Goal: Find specific page/section: Find specific page/section

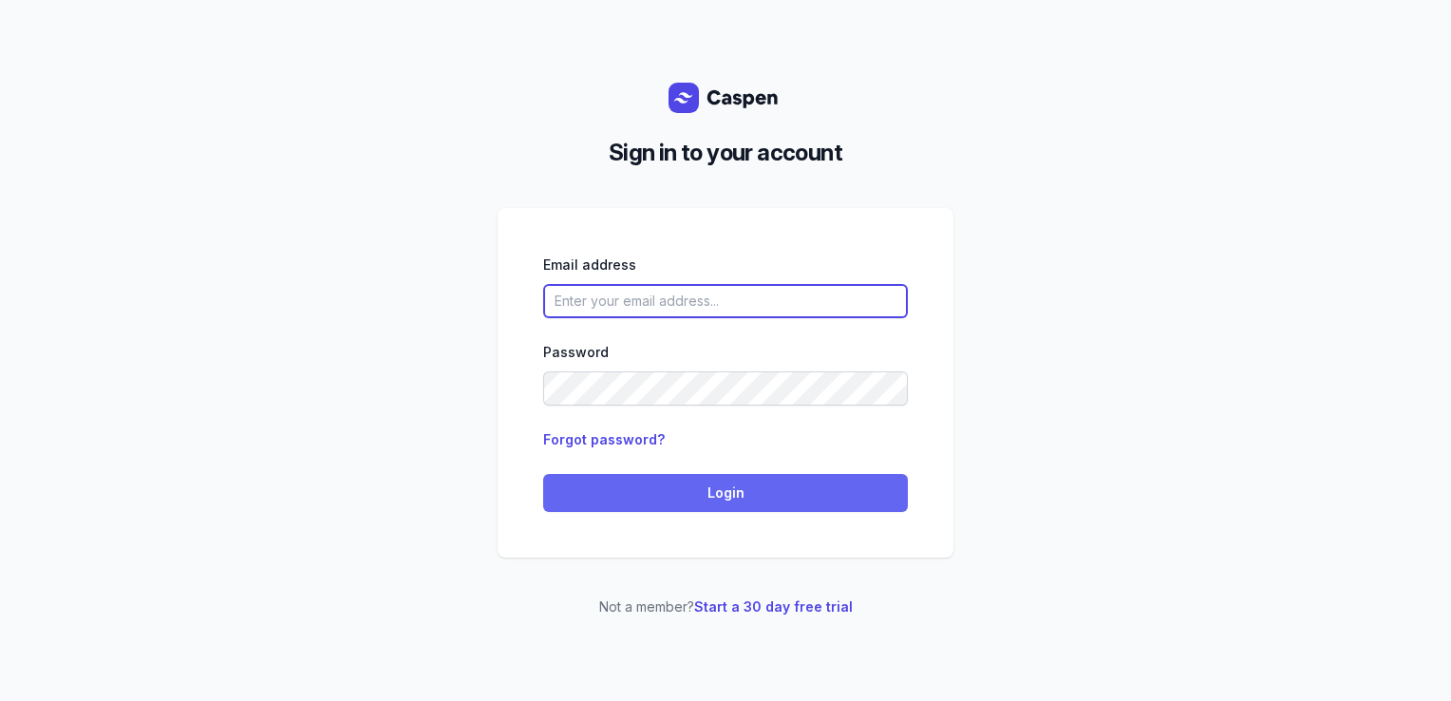
type input "[PERSON_NAME][EMAIL_ADDRESS][DOMAIN_NAME][PERSON_NAME]"
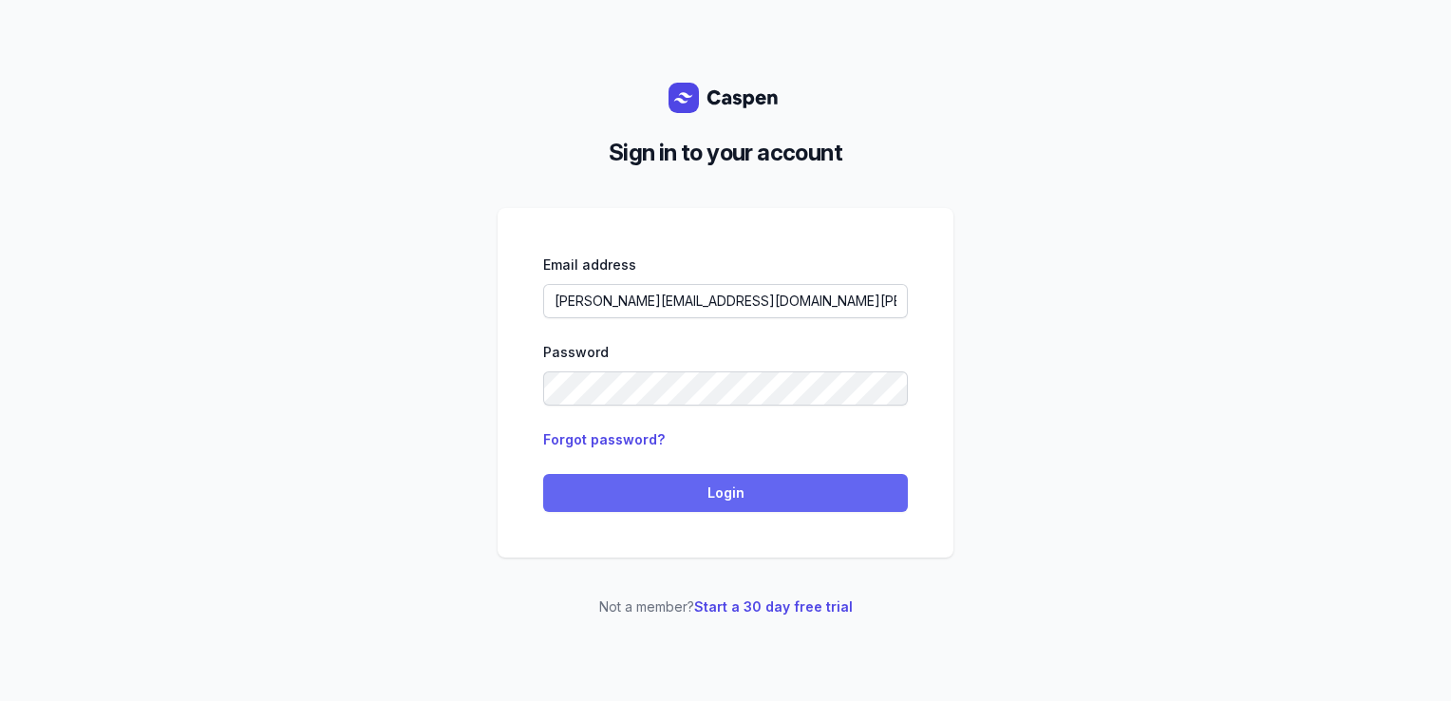
click at [668, 477] on button "Login" at bounding box center [725, 493] width 365 height 38
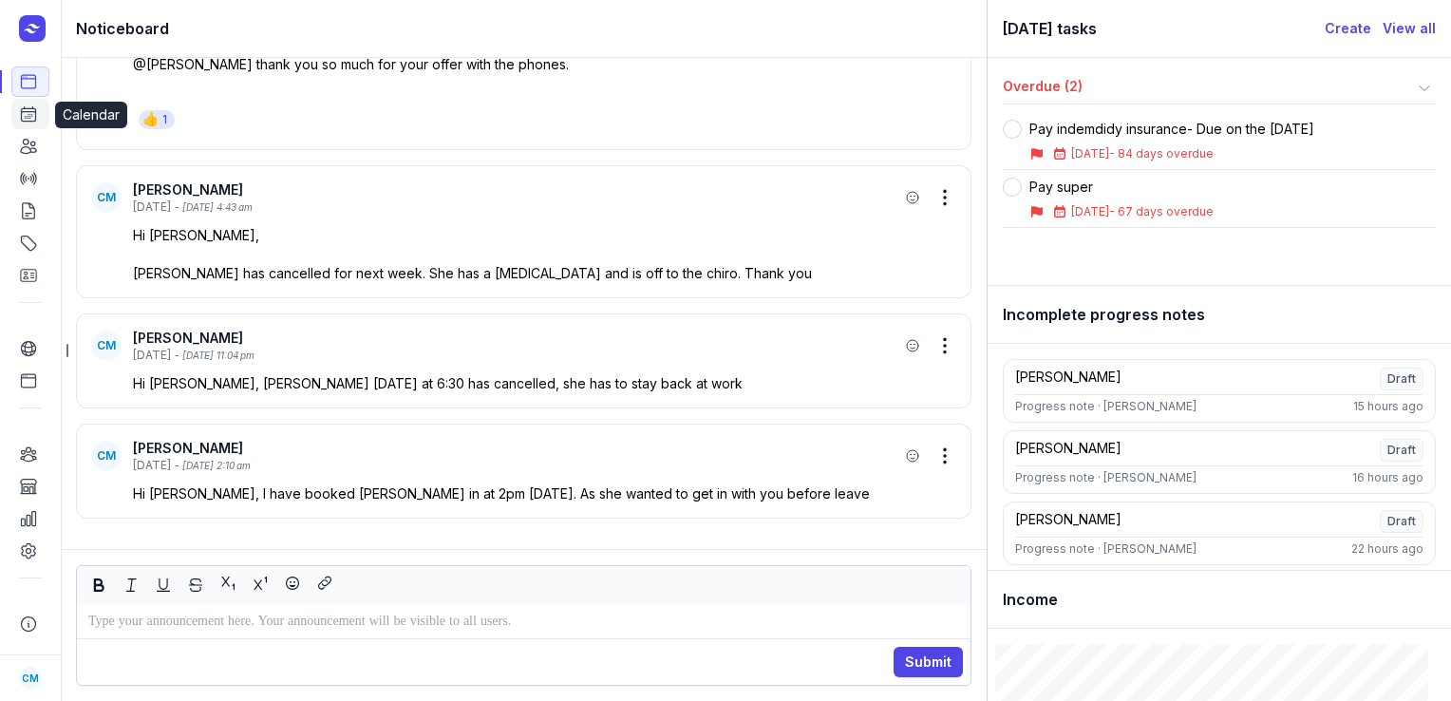
click at [25, 112] on icon at bounding box center [29, 114] width 14 height 14
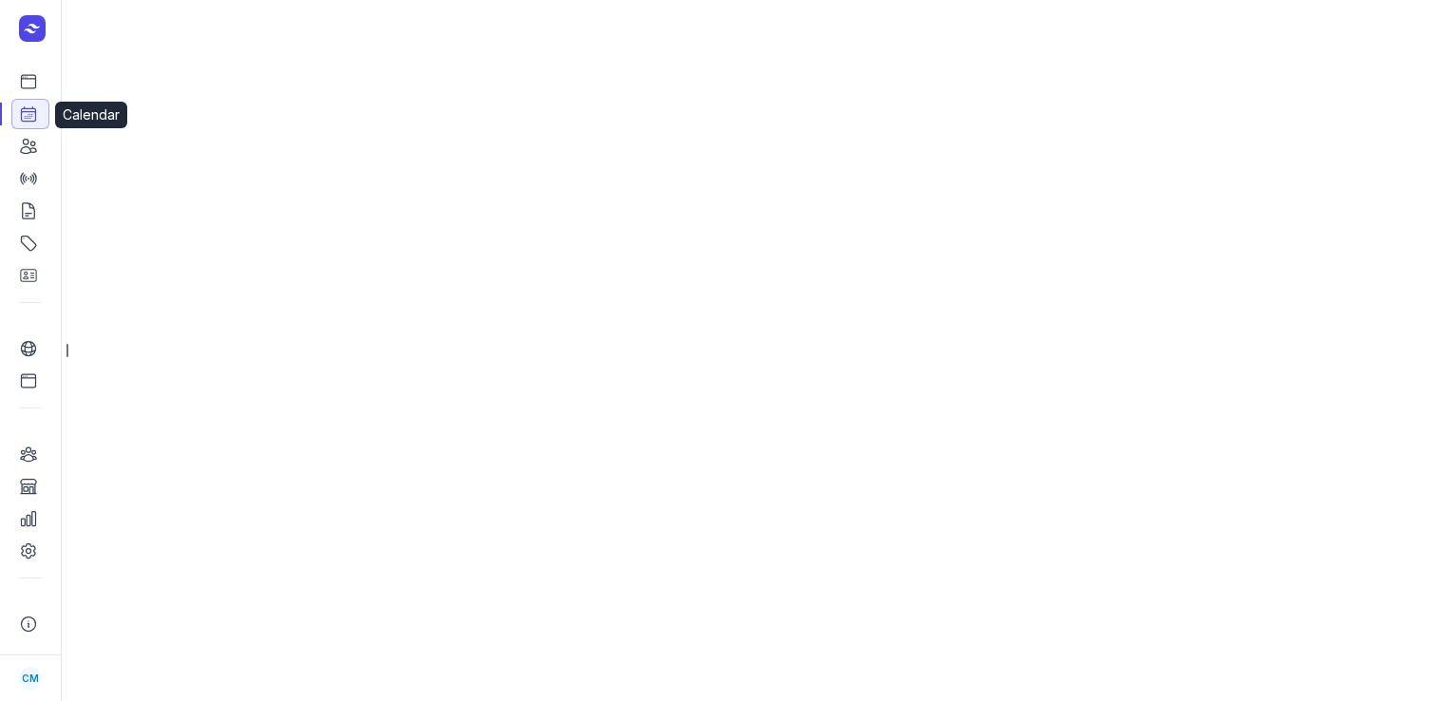
select select "week"
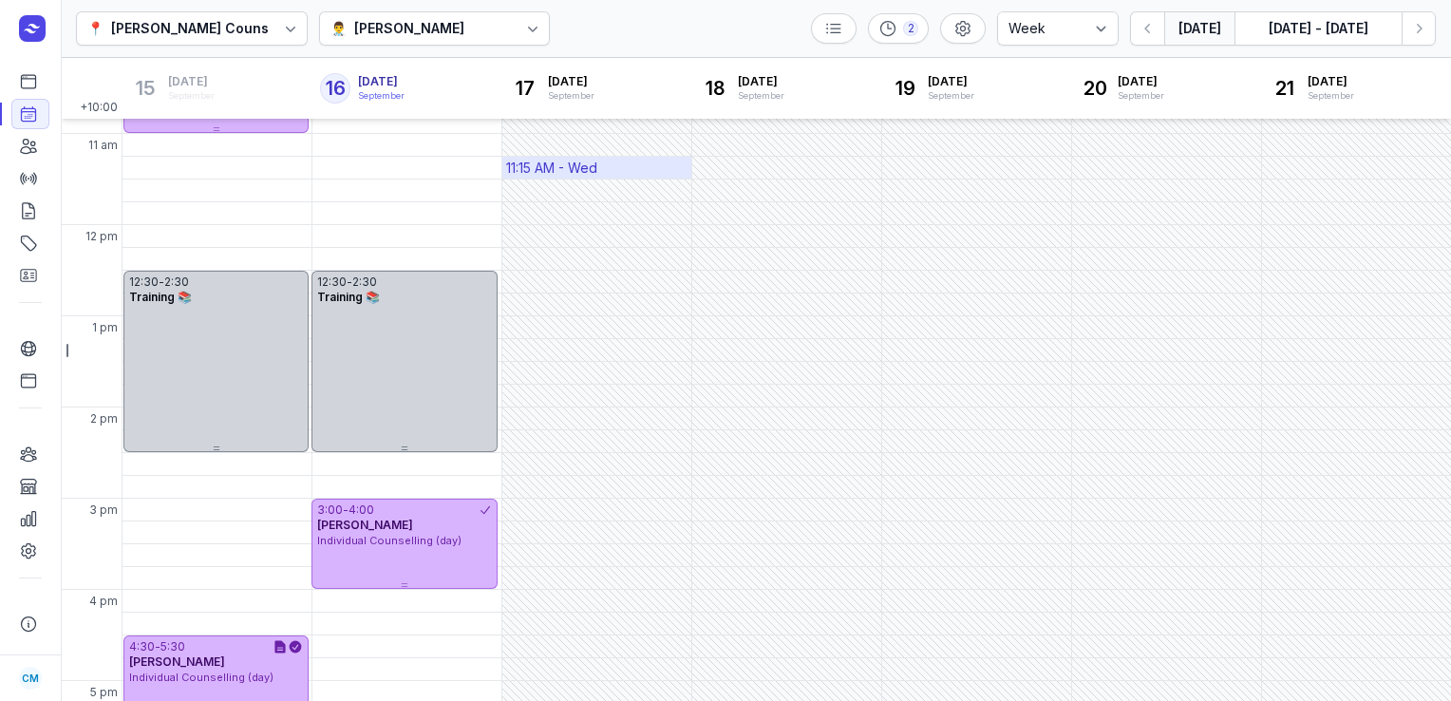
scroll to position [281, 0]
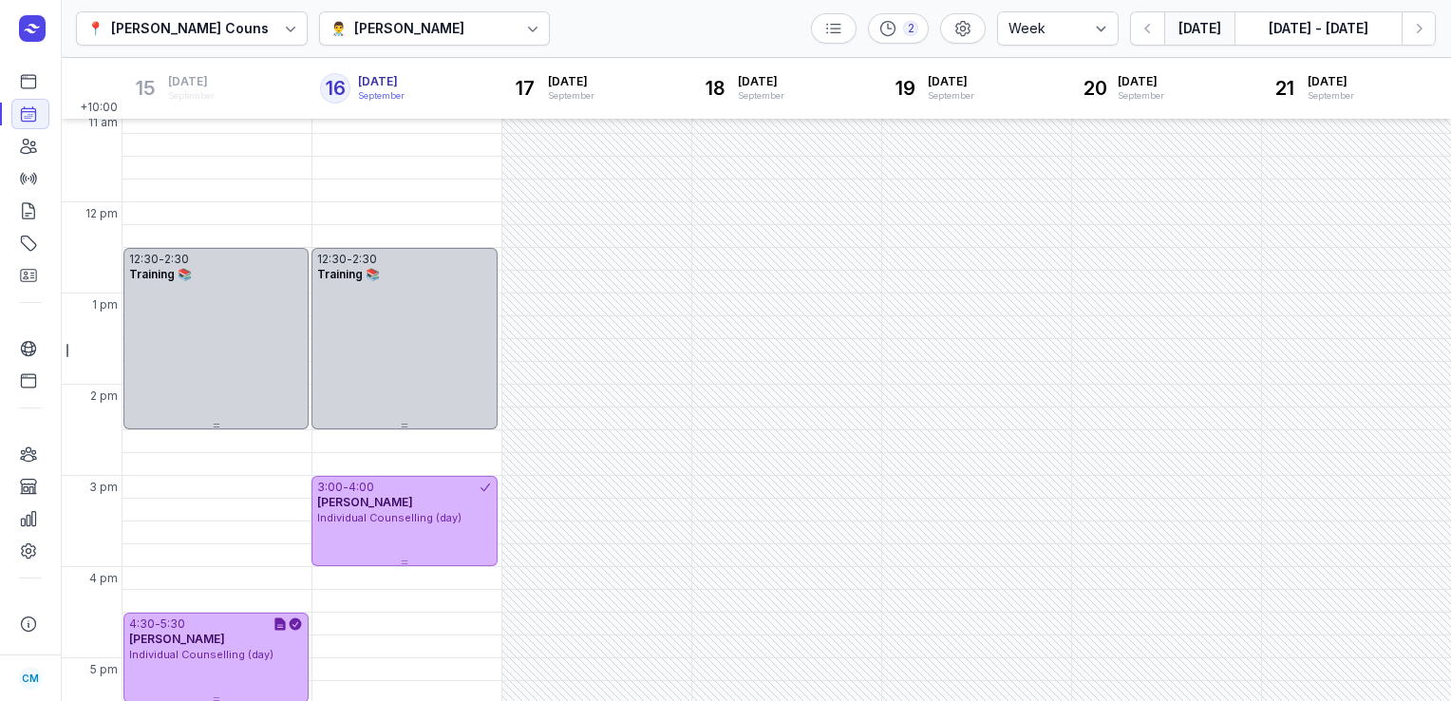
click at [479, 45] on div "👨‍⚕️ [PERSON_NAME]" at bounding box center [435, 28] width 232 height 34
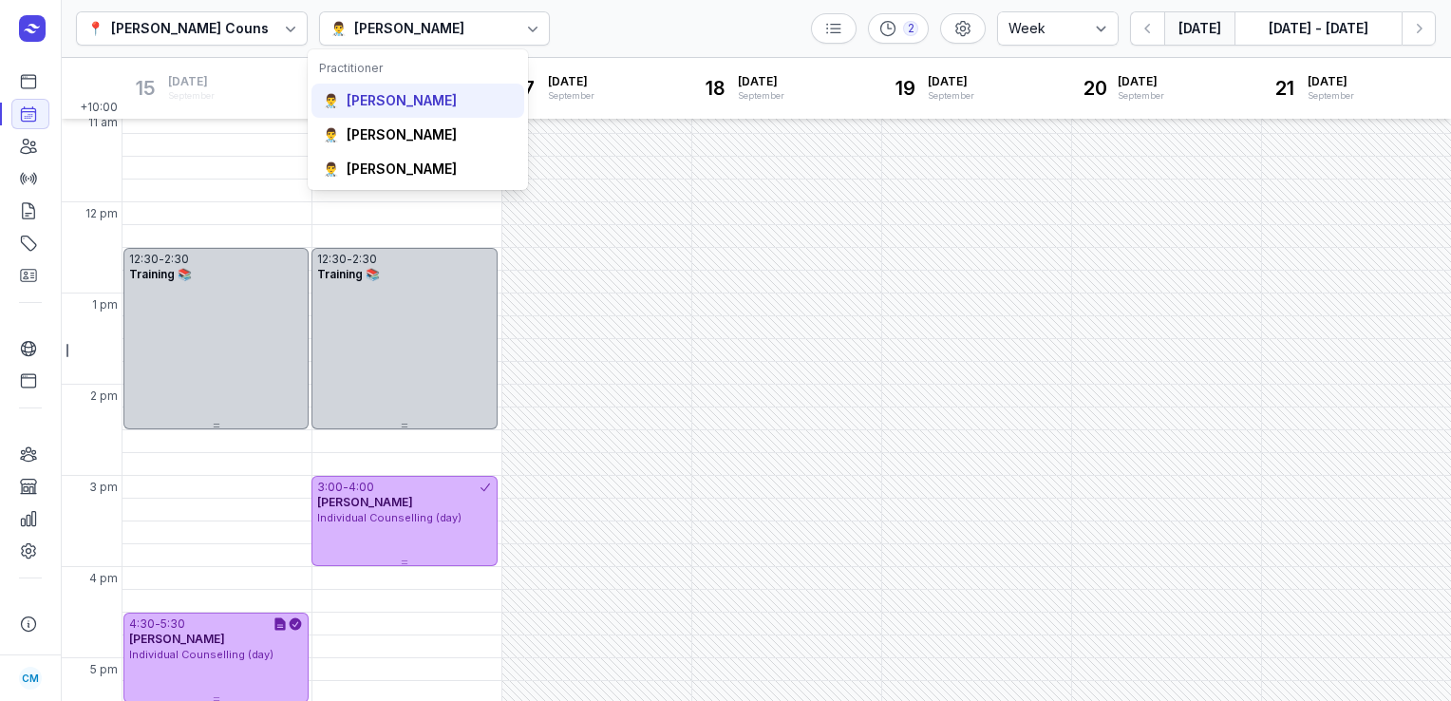
click at [425, 111] on div "👨‍⚕️ [PERSON_NAME]" at bounding box center [417, 101] width 213 height 34
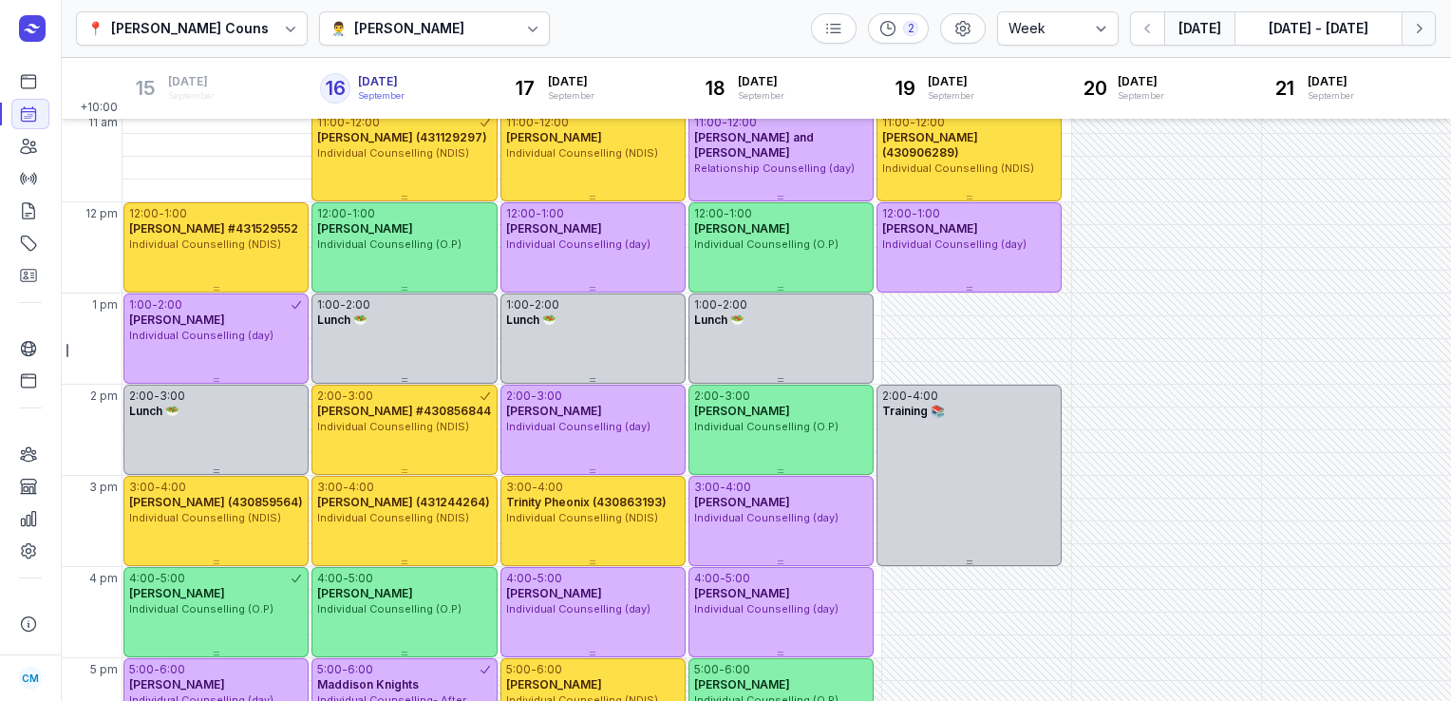
click at [1421, 26] on icon "button" at bounding box center [1418, 28] width 19 height 19
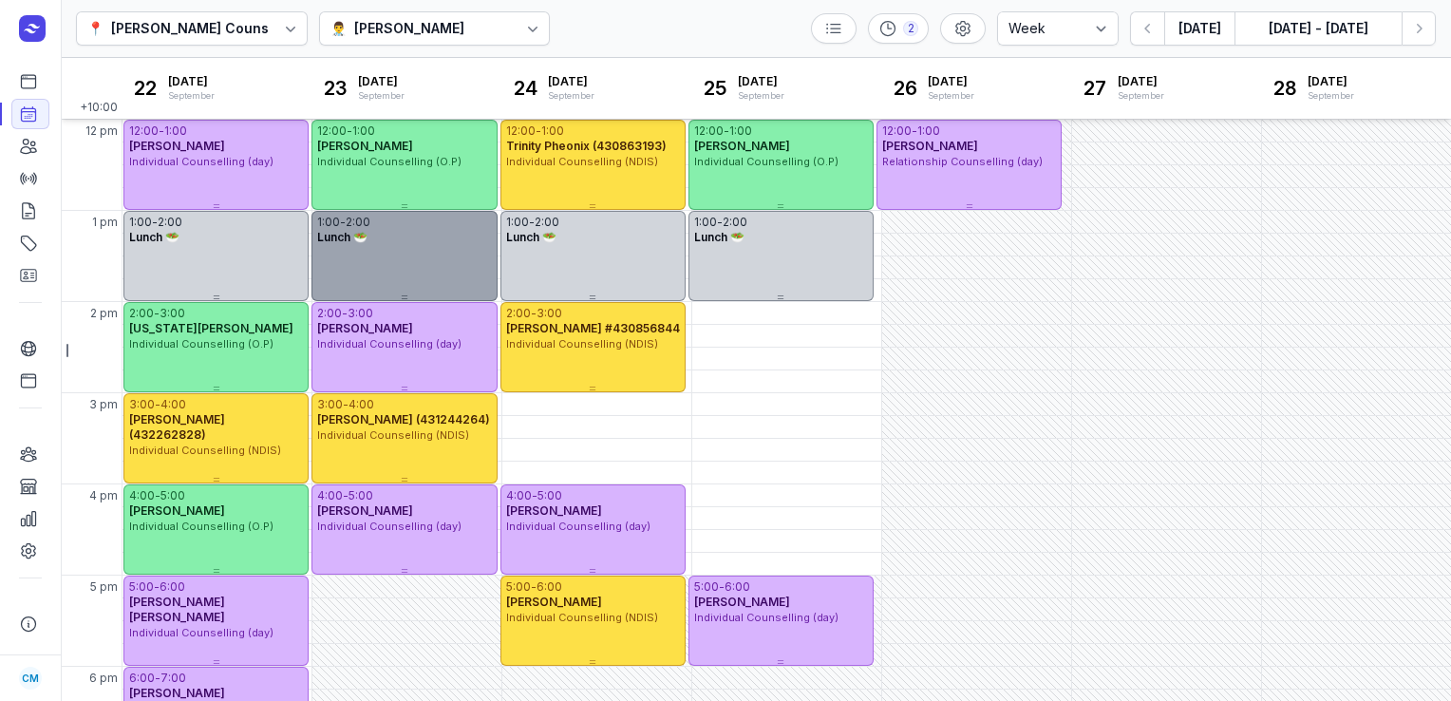
scroll to position [181, 0]
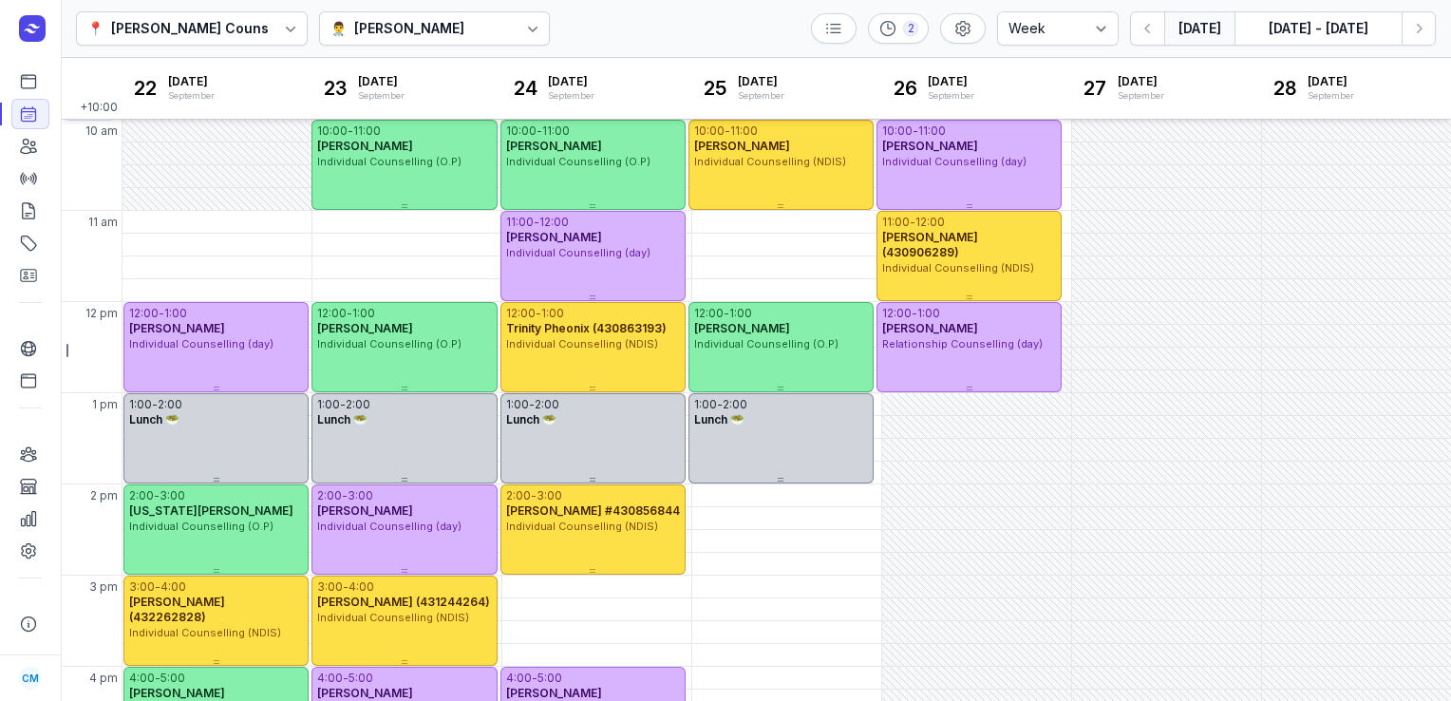
click at [1209, 32] on button "[DATE]" at bounding box center [1199, 28] width 70 height 34
